Goal: Information Seeking & Learning: Check status

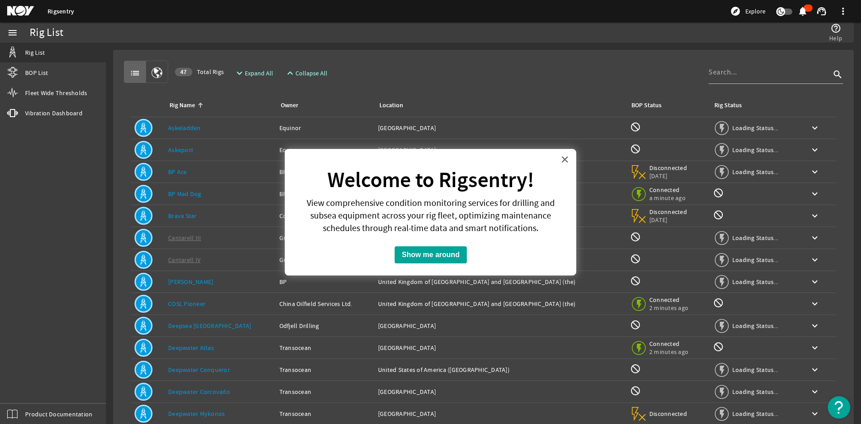
click at [569, 160] on button "×" at bounding box center [564, 159] width 9 height 14
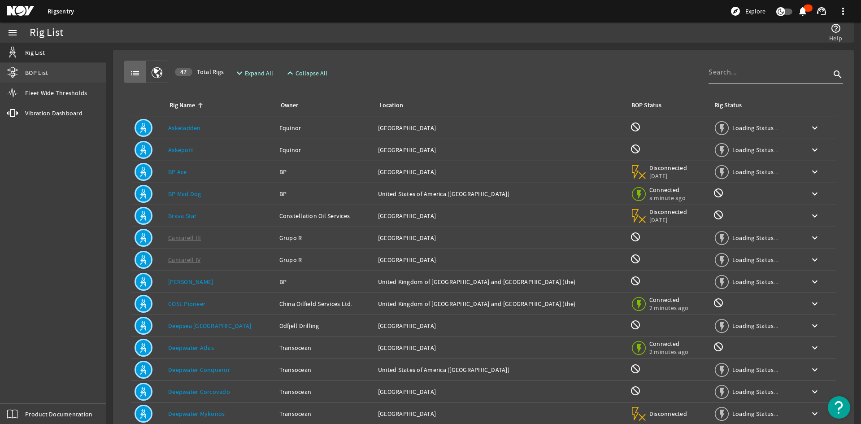
click at [40, 70] on span "BOP List" at bounding box center [36, 72] width 23 height 9
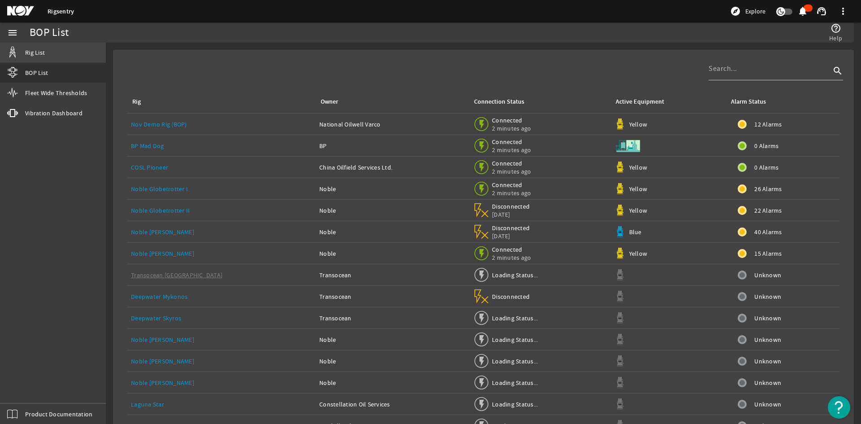
click at [40, 54] on span "Rig List" at bounding box center [35, 52] width 20 height 9
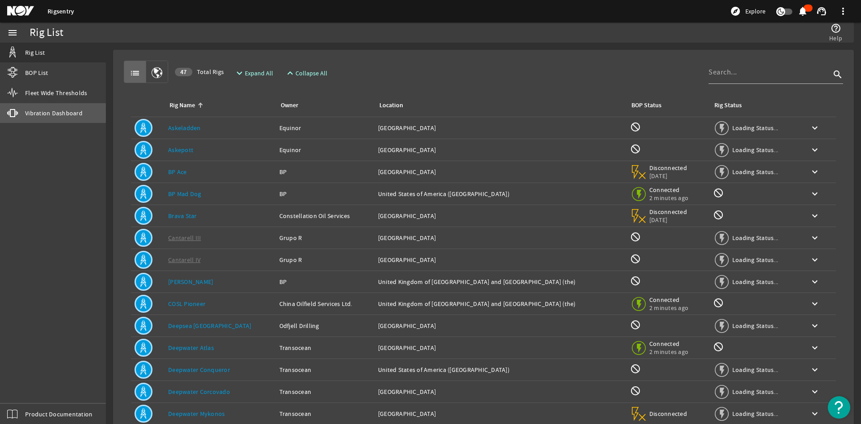
click at [55, 112] on span "Vibration Dashboard" at bounding box center [53, 113] width 57 height 9
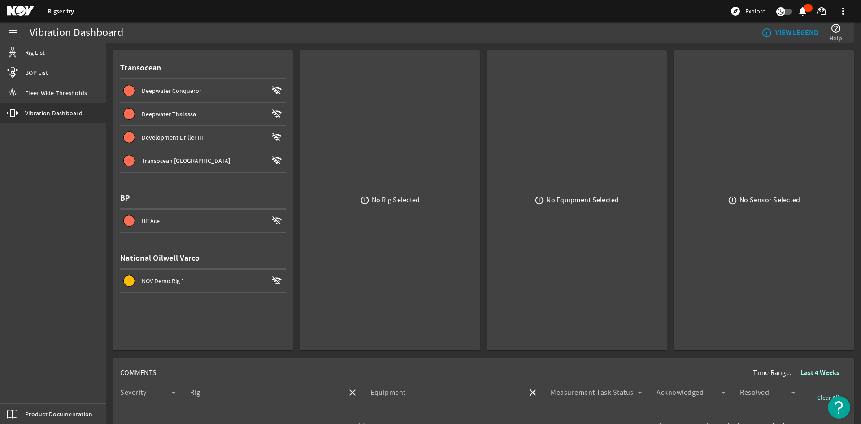
drag, startPoint x: 172, startPoint y: 92, endPoint x: 257, endPoint y: 86, distance: 85.4
click at [172, 92] on span "Deepwater Conqueror" at bounding box center [172, 91] width 60 height 8
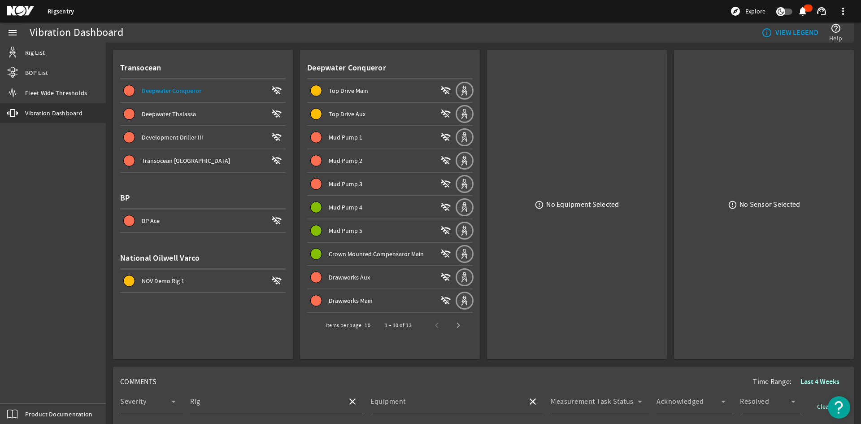
click at [334, 162] on span "Mud Pump 2" at bounding box center [346, 160] width 34 height 8
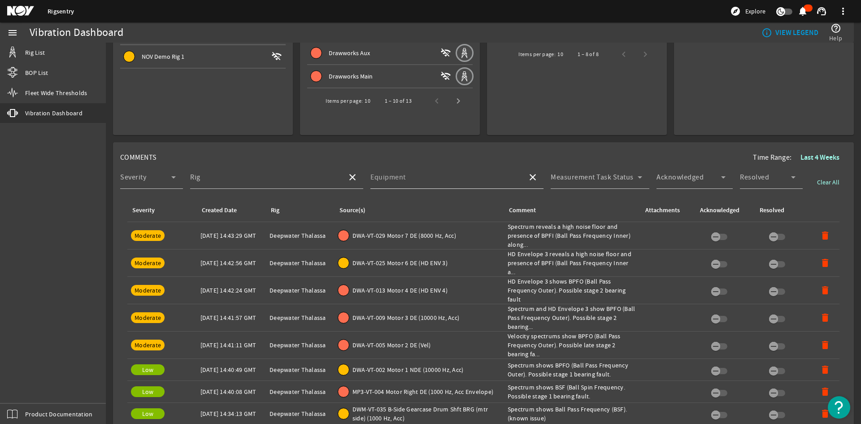
scroll to position [314, 0]
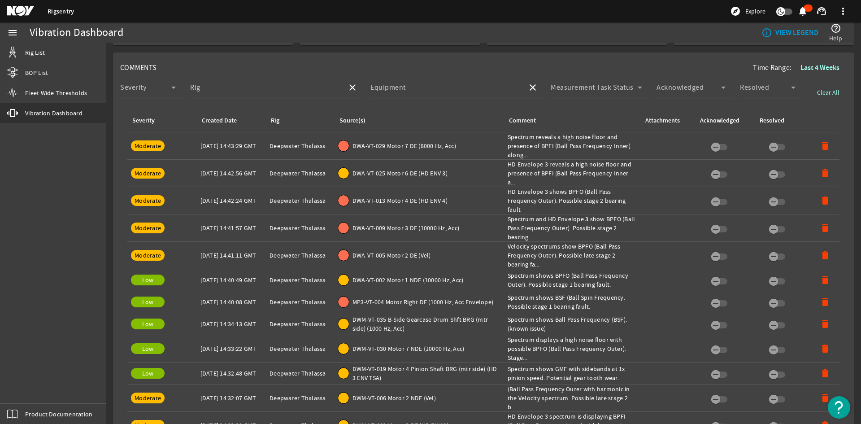
click at [560, 144] on div "Comment: Spectrum reveals a high noise floor and presence of BPFI (Ball Pass Fr…" at bounding box center [572, 145] width 129 height 27
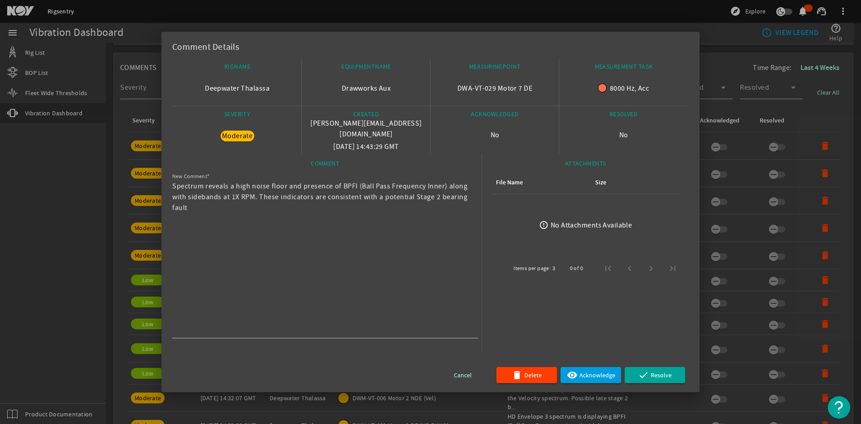
click at [720, 71] on div at bounding box center [430, 212] width 861 height 424
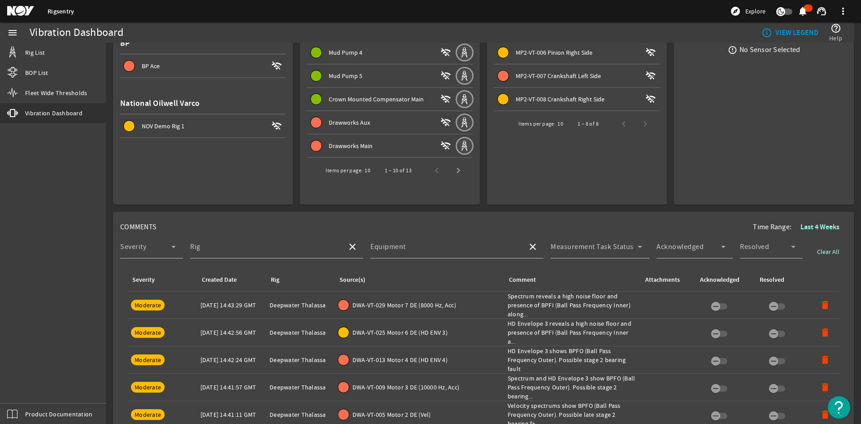
scroll to position [0, 0]
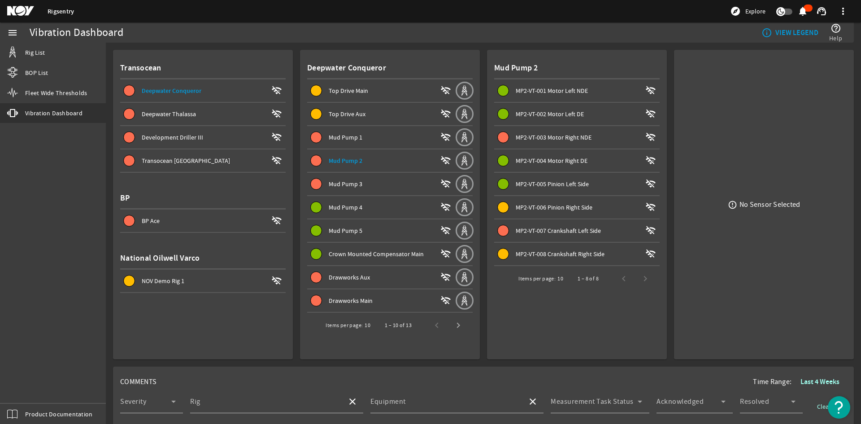
click at [14, 11] on mat-icon at bounding box center [27, 11] width 40 height 11
